Goal: Task Accomplishment & Management: Manage account settings

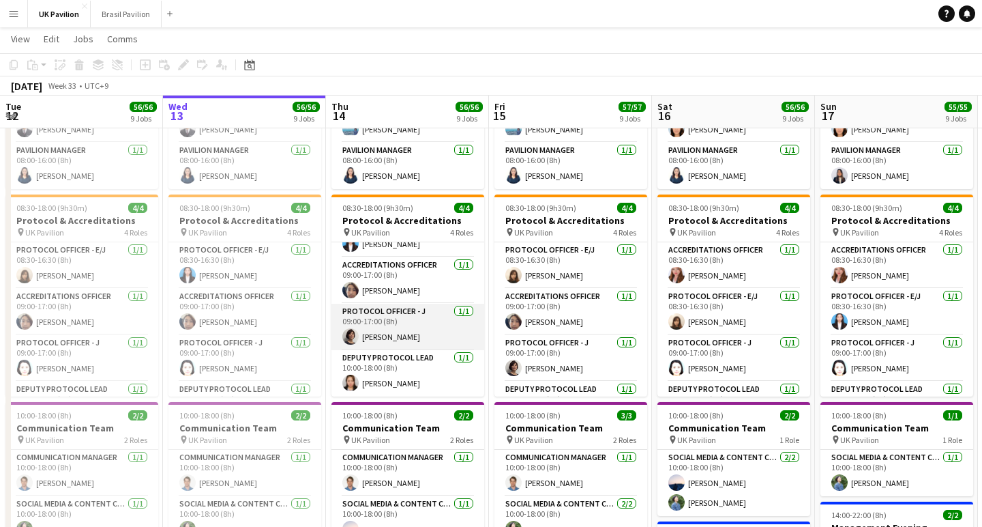
scroll to position [50, 0]
click at [128, 10] on button "Brasil Pavilion Close" at bounding box center [126, 14] width 71 height 27
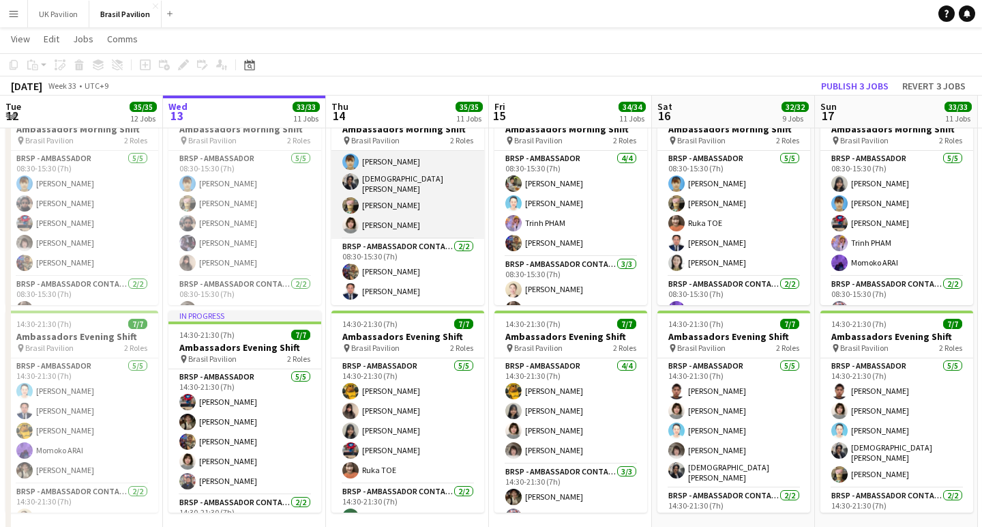
click at [400, 203] on app-card-role "BRSP - Ambassador [DATE] 08:30-15:30 (7h) [PERSON_NAME] [PERSON_NAME] [PERSON_N…" at bounding box center [407, 174] width 153 height 130
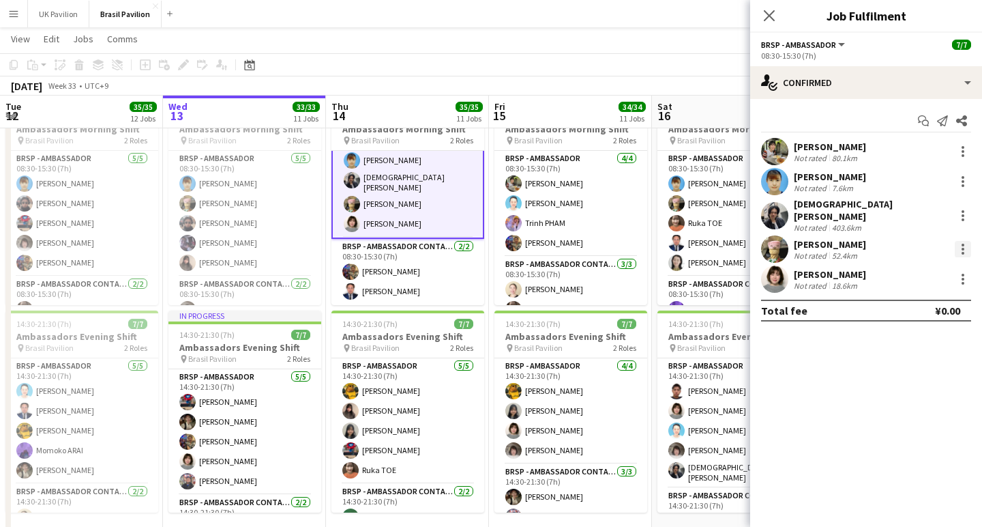
click at [965, 244] on div at bounding box center [963, 249] width 16 height 16
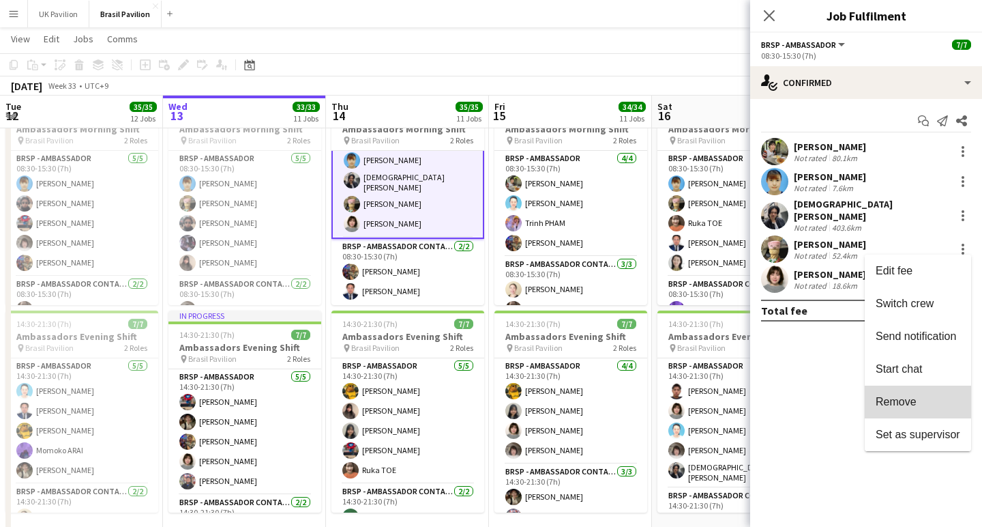
click at [891, 394] on button "Remove" at bounding box center [918, 401] width 106 height 33
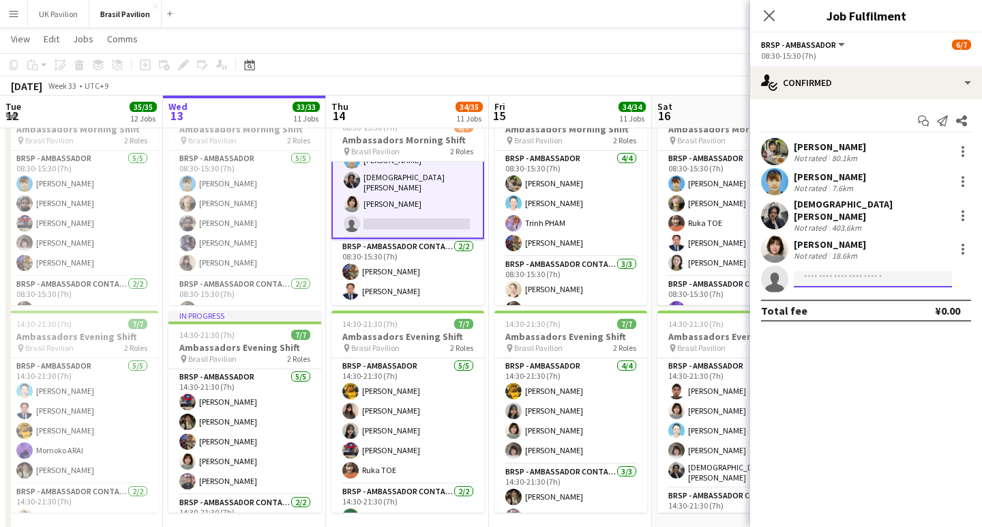
click at [821, 278] on input at bounding box center [873, 279] width 158 height 16
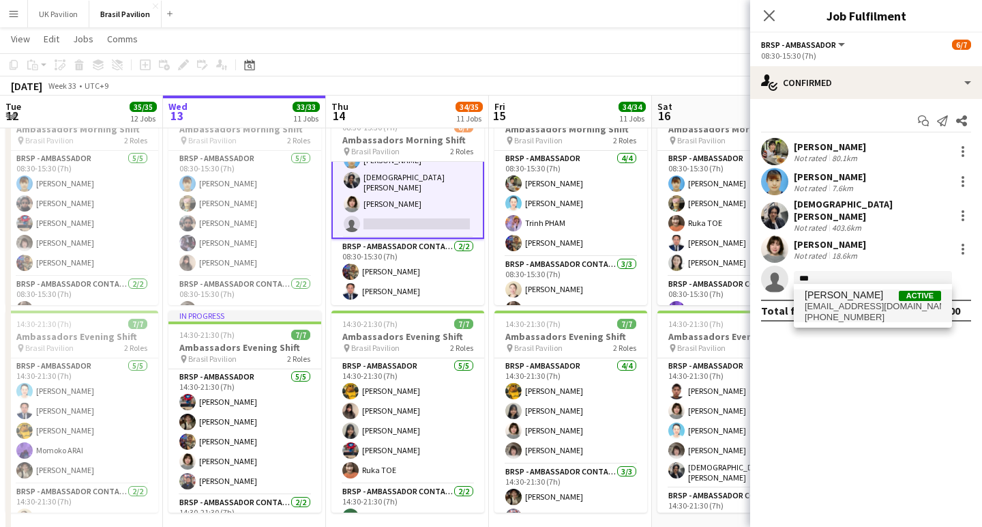
type input "***"
click at [849, 316] on span "[PHONE_NUMBER]" at bounding box center [873, 317] width 136 height 11
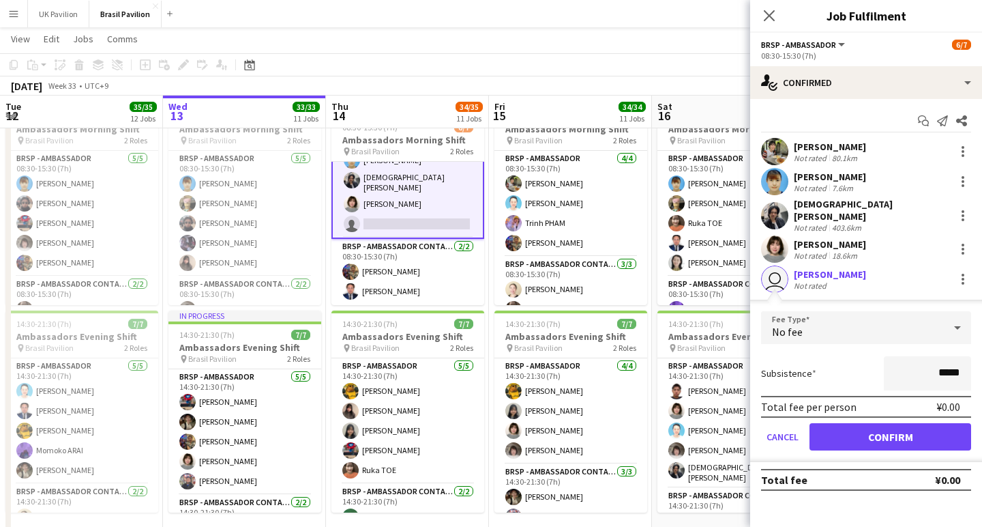
click at [863, 439] on button "Confirm" at bounding box center [891, 436] width 162 height 27
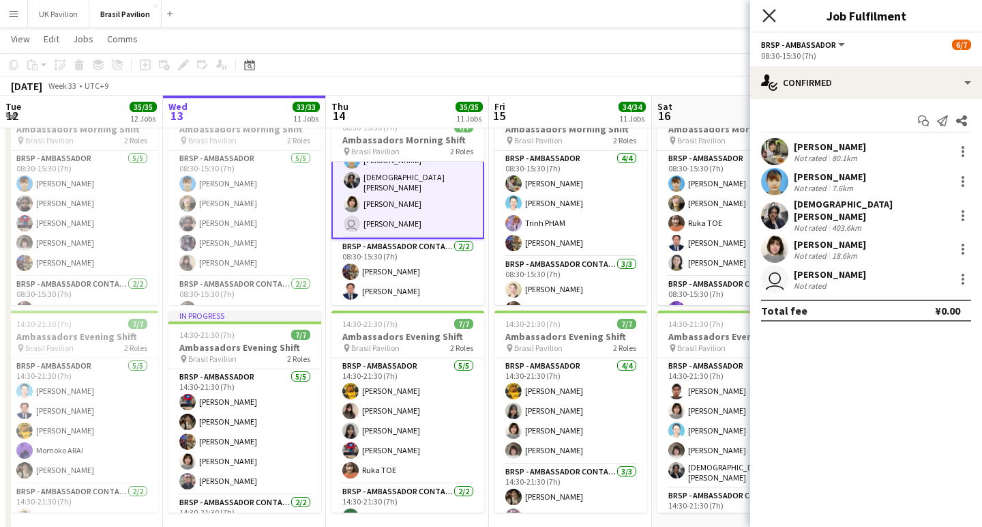
click at [765, 14] on icon "Close pop-in" at bounding box center [769, 15] width 13 height 13
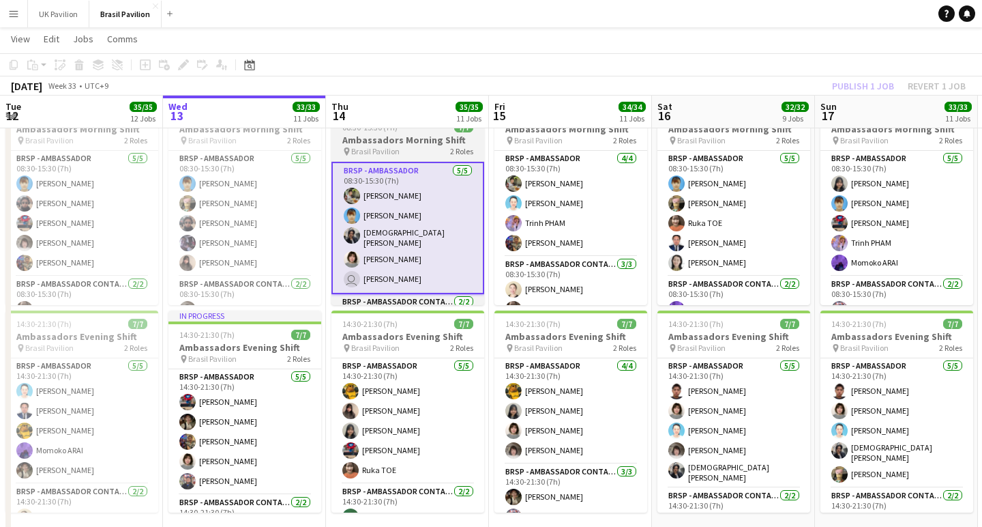
click at [416, 146] on h3 "Ambassadors Morning Shift" at bounding box center [407, 140] width 153 height 12
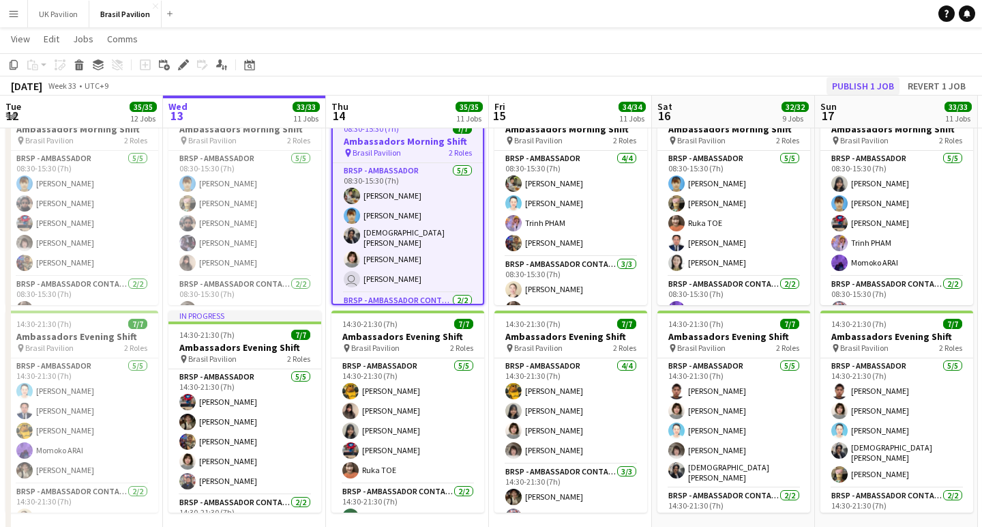
click at [842, 81] on button "Publish 1 job" at bounding box center [863, 86] width 73 height 18
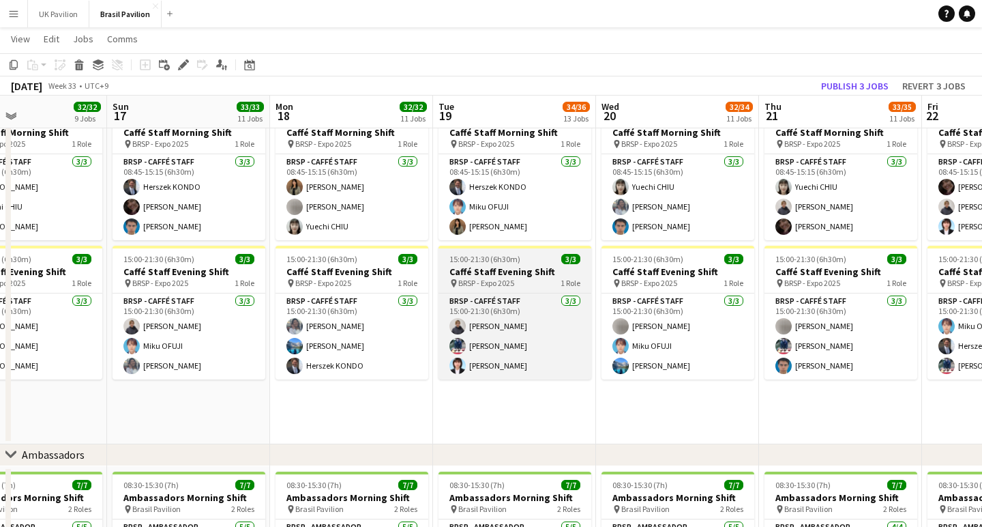
scroll to position [1413, 0]
click at [483, 362] on app-card-role "BRSP - Caffé Staff [DATE] 15:00-21:30 (6h30m) [PERSON_NAME] [PERSON_NAME] [PERS…" at bounding box center [515, 336] width 153 height 86
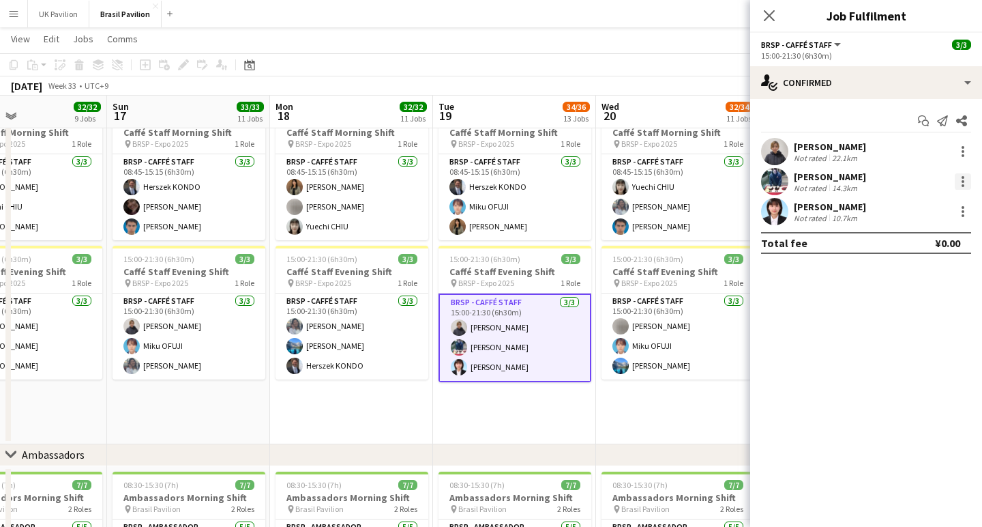
click at [964, 189] on div at bounding box center [963, 181] width 16 height 16
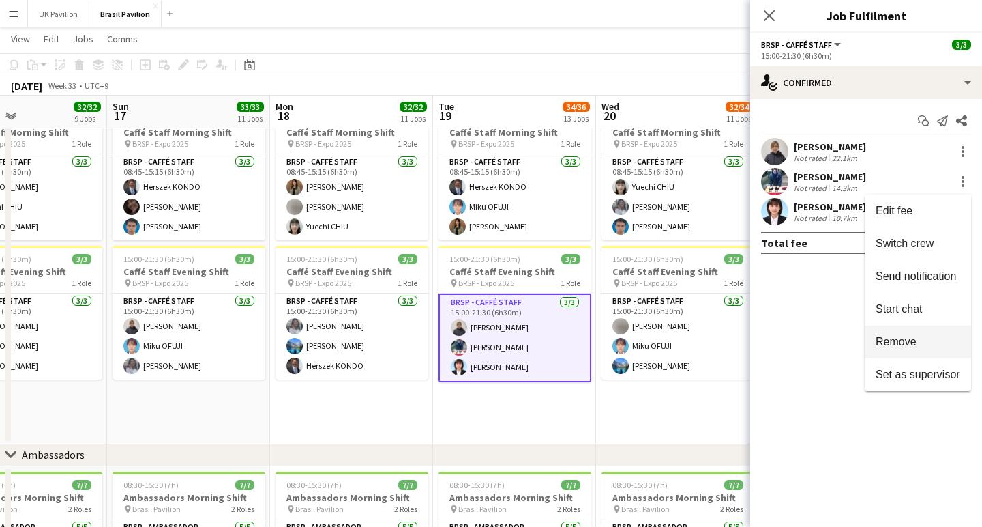
click at [887, 342] on span "Remove" at bounding box center [896, 342] width 41 height 12
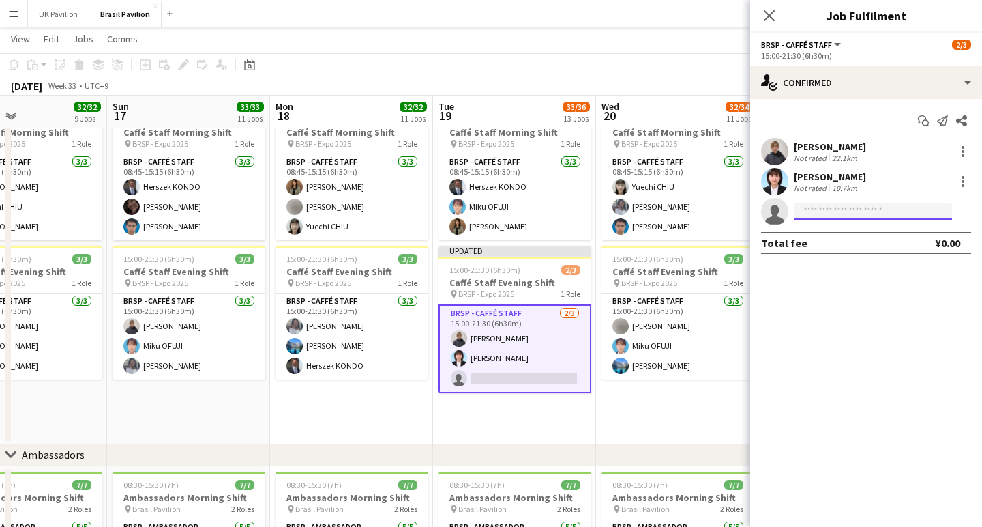
click at [825, 217] on input at bounding box center [873, 211] width 158 height 16
type input "*****"
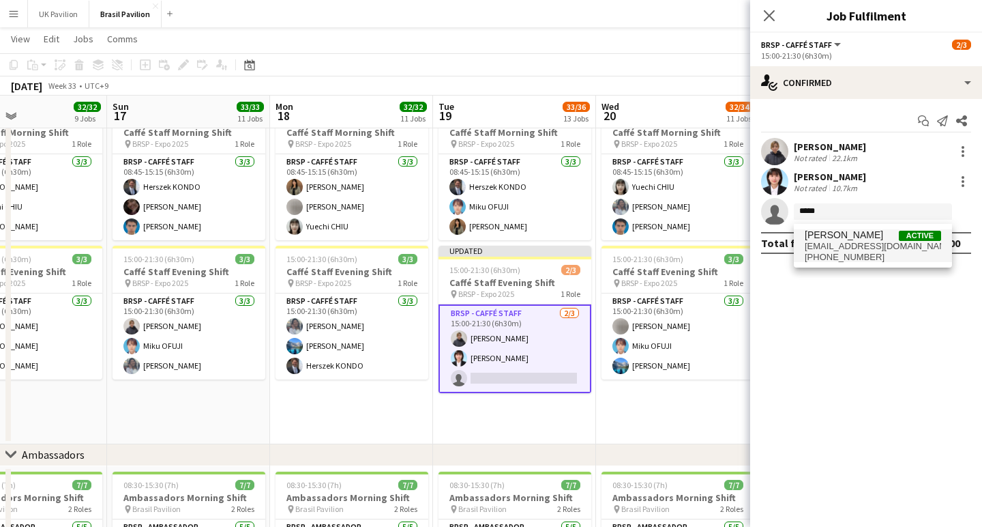
click at [848, 241] on span "[PERSON_NAME]" at bounding box center [844, 235] width 78 height 12
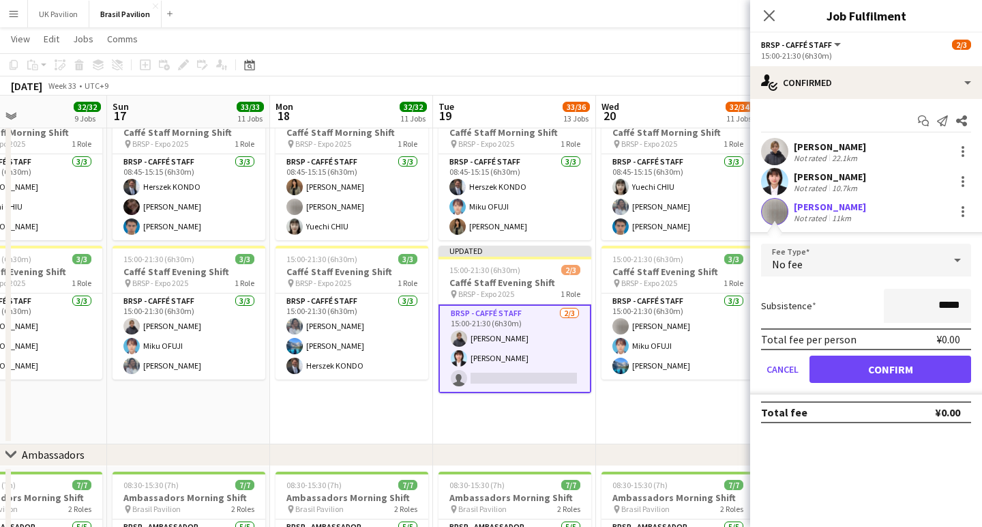
click at [870, 381] on button "Confirm" at bounding box center [891, 368] width 162 height 27
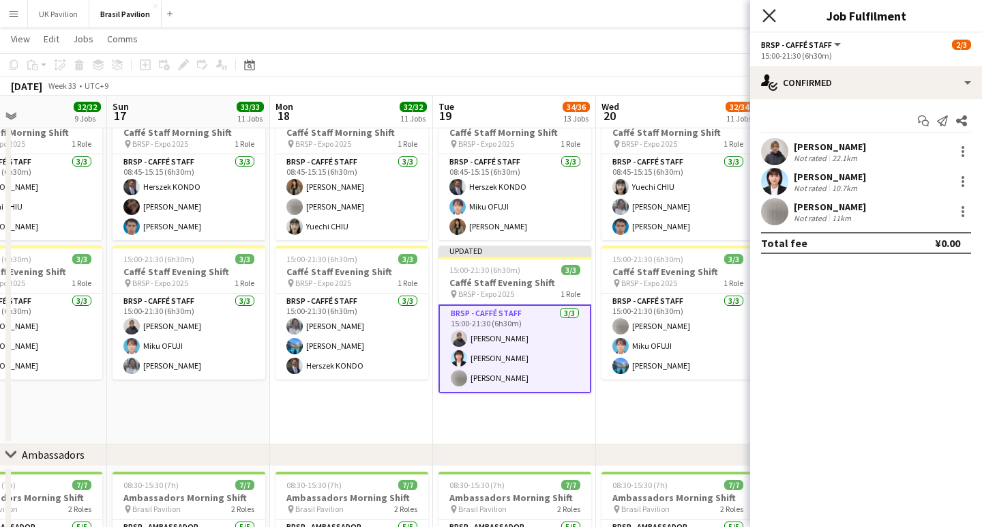
click at [771, 13] on icon at bounding box center [769, 15] width 13 height 13
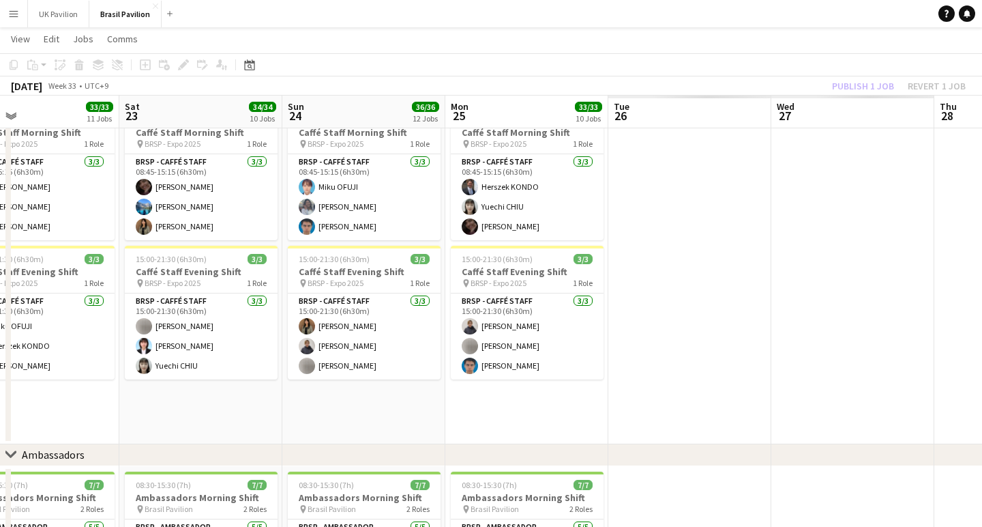
scroll to position [0, 398]
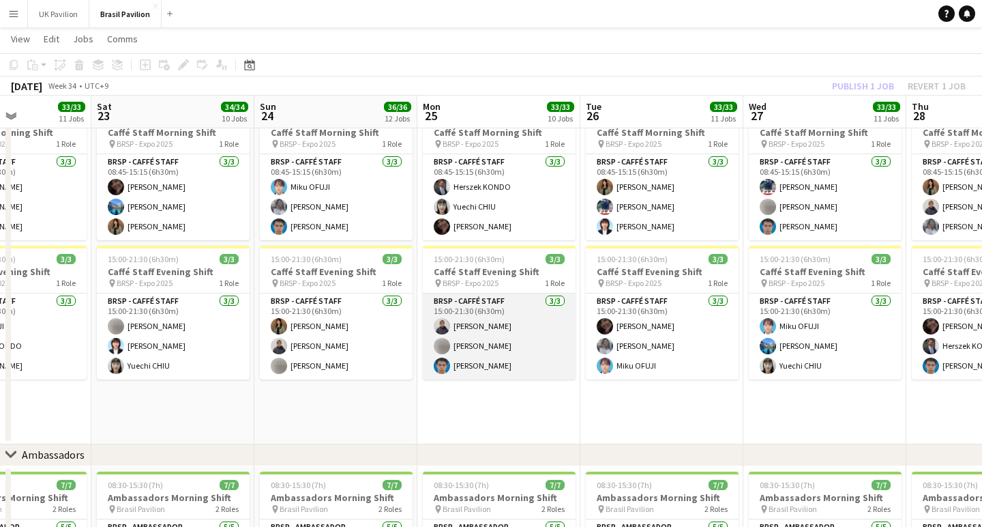
click at [503, 355] on app-card-role "BRSP - Caffé Staff [DATE] 15:00-21:30 (6h30m) [PERSON_NAME] [PERSON_NAME]" at bounding box center [499, 336] width 153 height 86
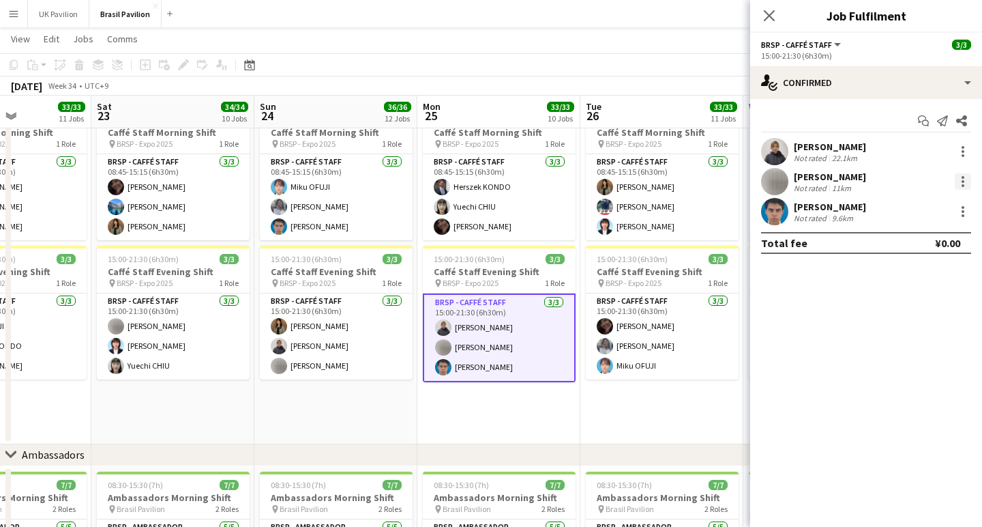
click at [963, 187] on div at bounding box center [963, 185] width 3 height 3
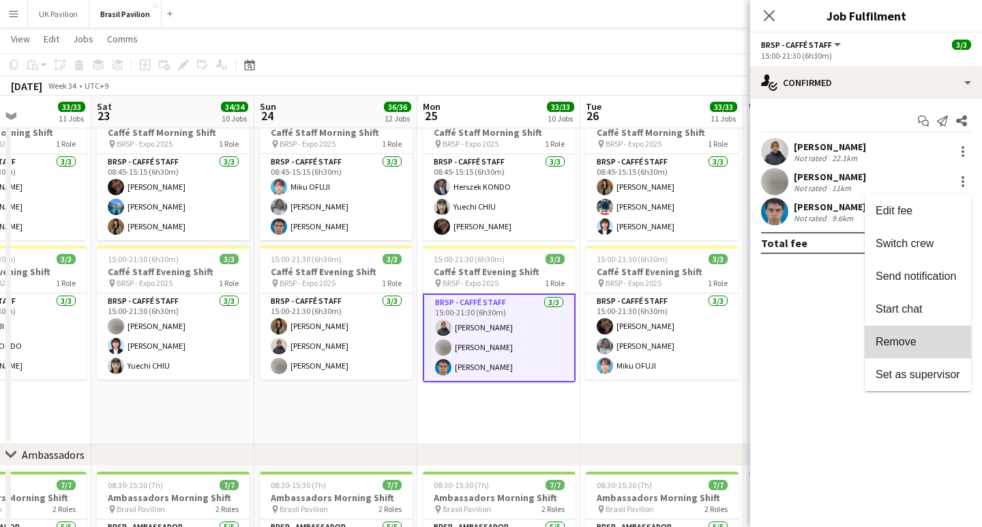
click at [893, 336] on span "Remove" at bounding box center [896, 342] width 41 height 12
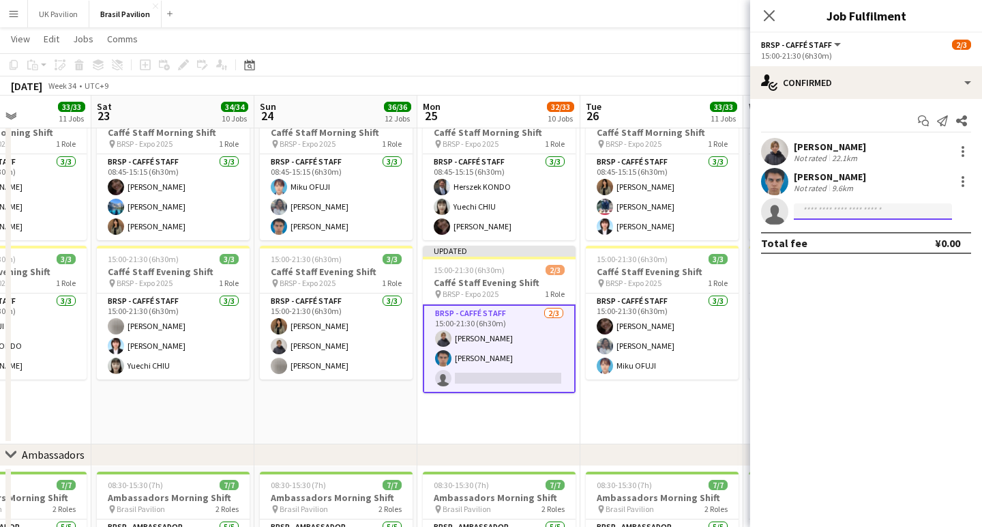
click at [830, 211] on input at bounding box center [873, 211] width 158 height 16
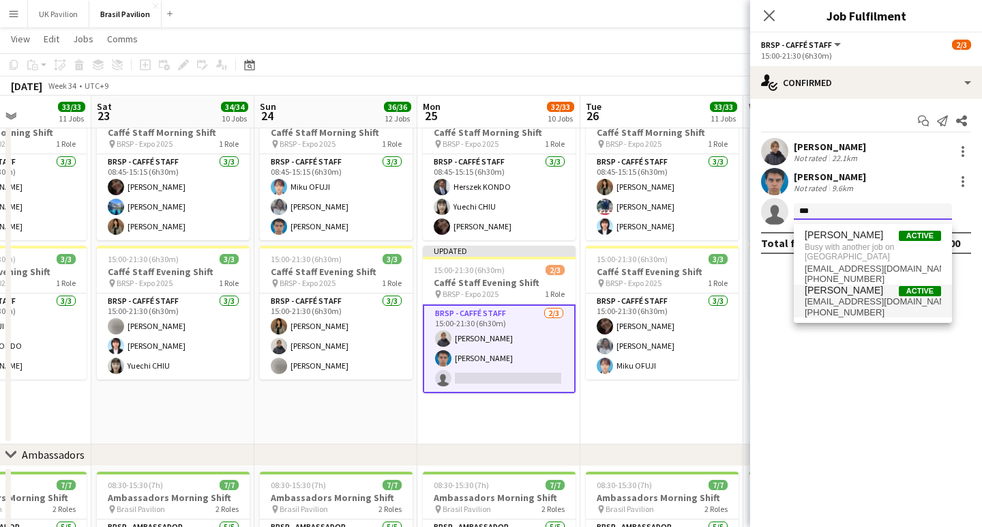
type input "***"
click at [841, 307] on span "[EMAIL_ADDRESS][DOMAIN_NAME]" at bounding box center [873, 301] width 136 height 11
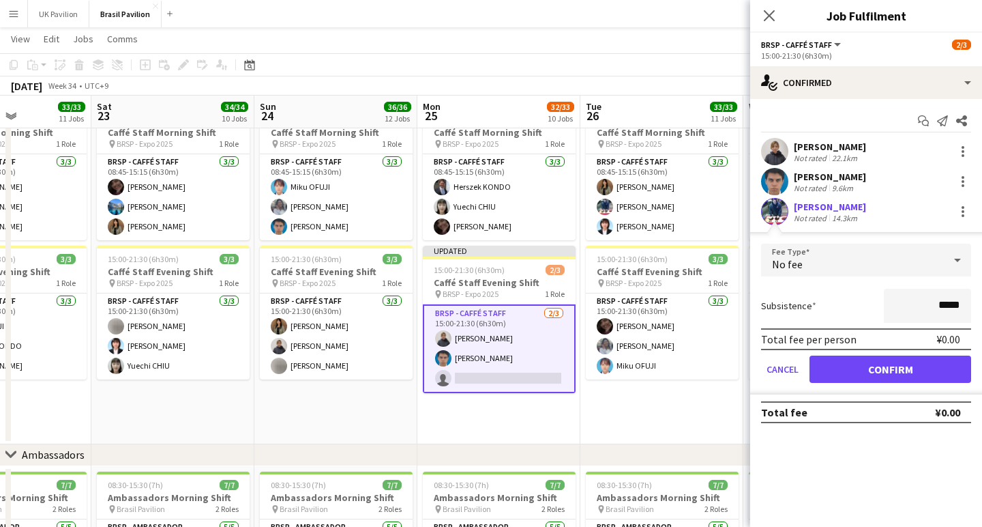
click at [863, 378] on button "Confirm" at bounding box center [891, 368] width 162 height 27
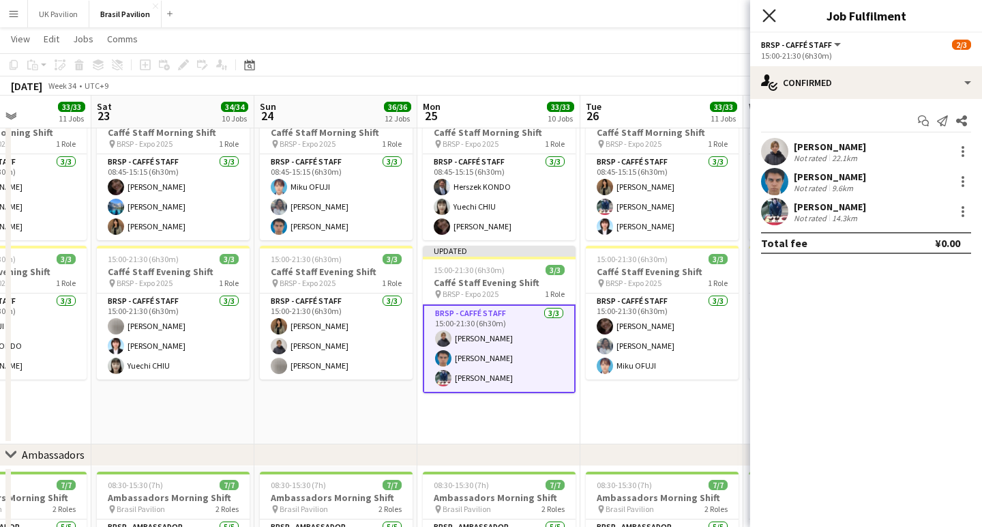
click at [773, 14] on icon "Close pop-in" at bounding box center [769, 15] width 13 height 13
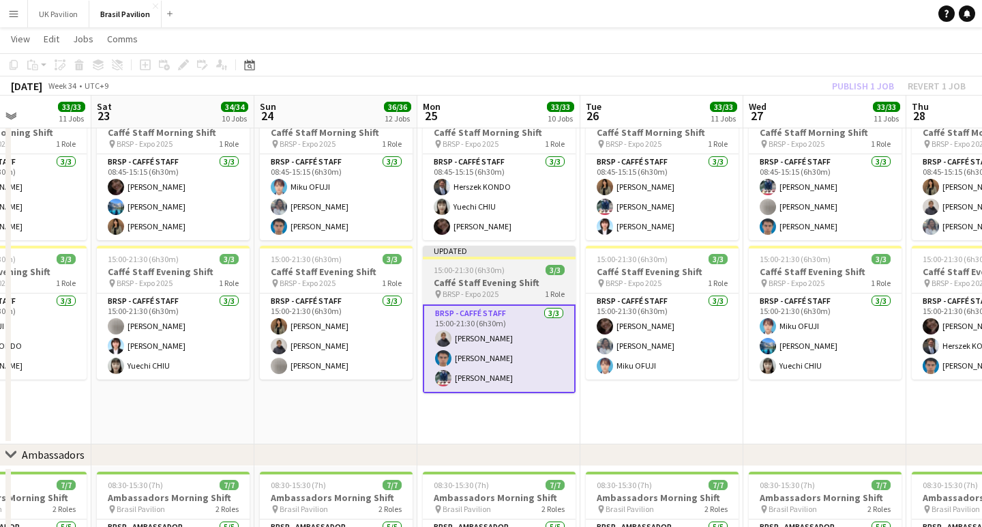
click at [486, 275] on span "15:00-21:30 (6h30m)" at bounding box center [469, 270] width 71 height 10
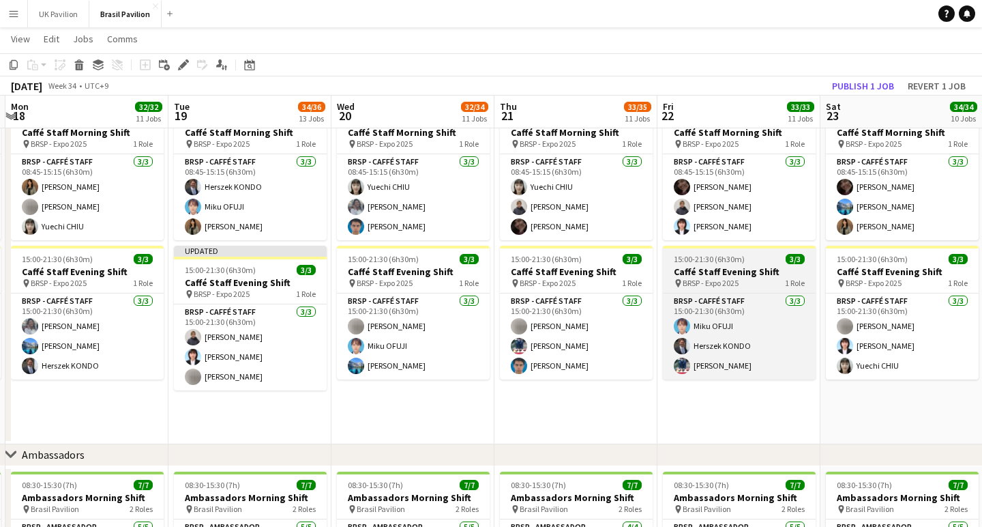
scroll to position [0, 392]
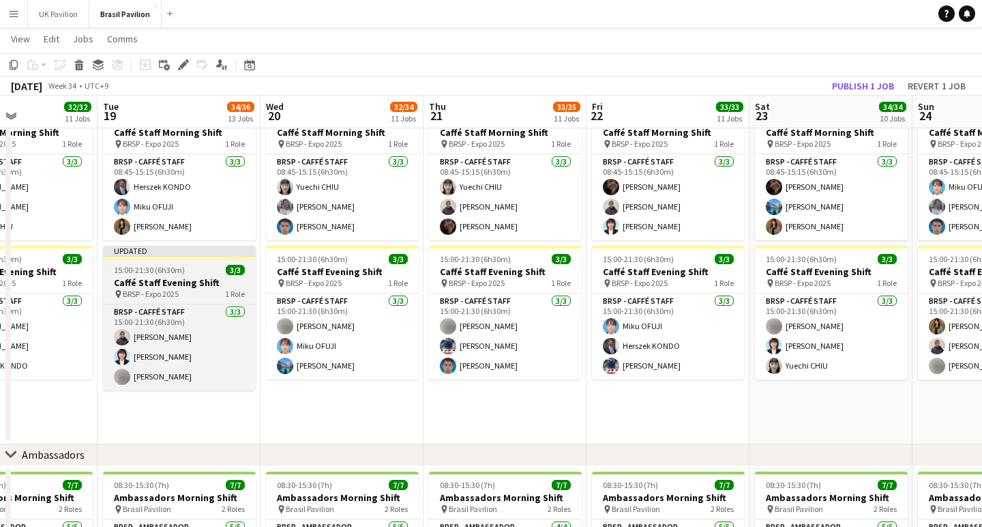
click at [181, 289] on h3 "Caffé Staff Evening Shift" at bounding box center [179, 282] width 153 height 12
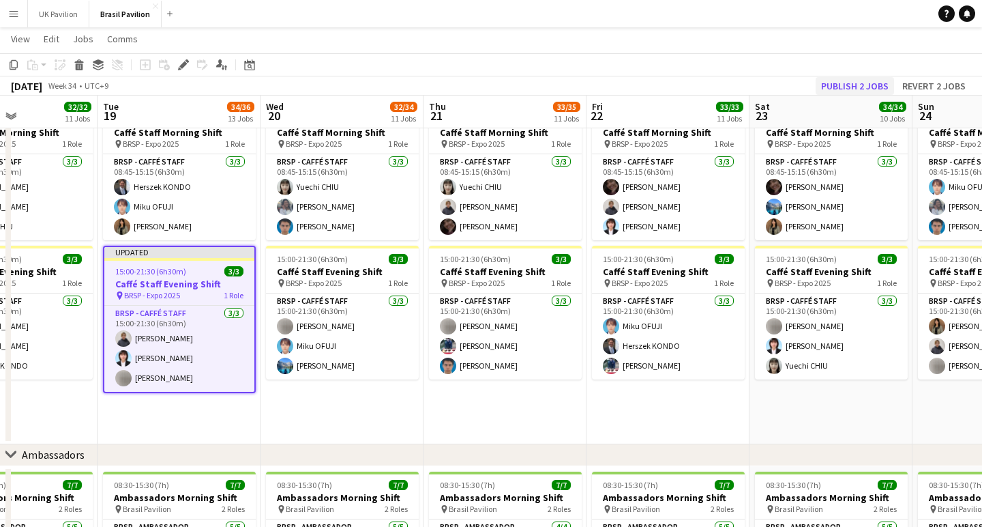
click at [837, 83] on button "Publish 2 jobs" at bounding box center [855, 86] width 78 height 18
